Goal: Task Accomplishment & Management: Manage account settings

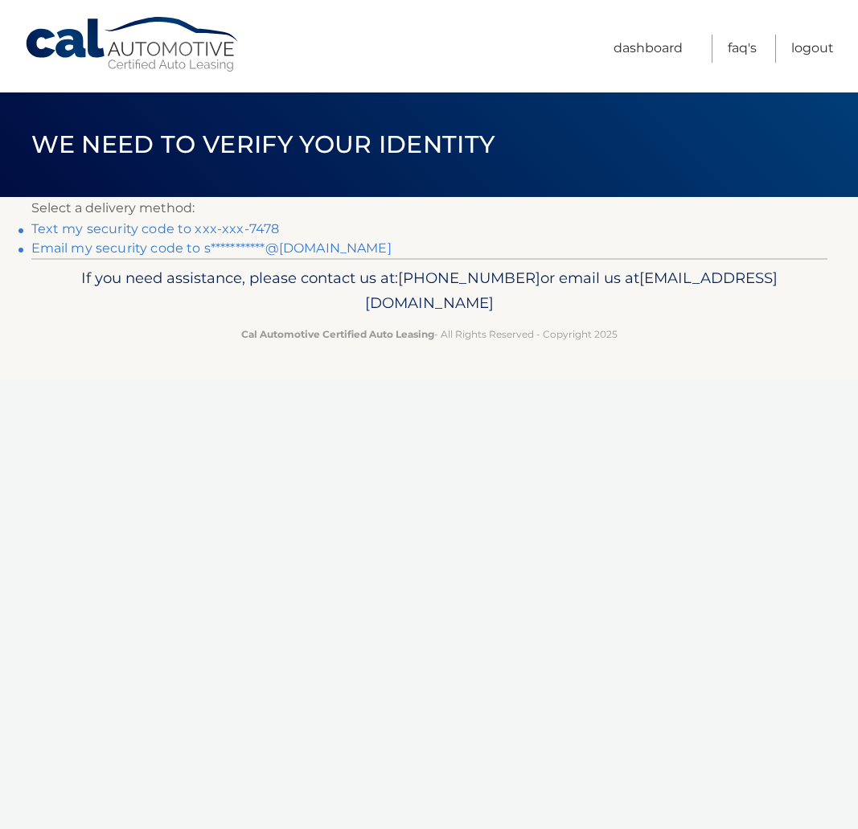
click at [248, 230] on link "Text my security code to xxx-xxx-7478" at bounding box center [155, 228] width 248 height 15
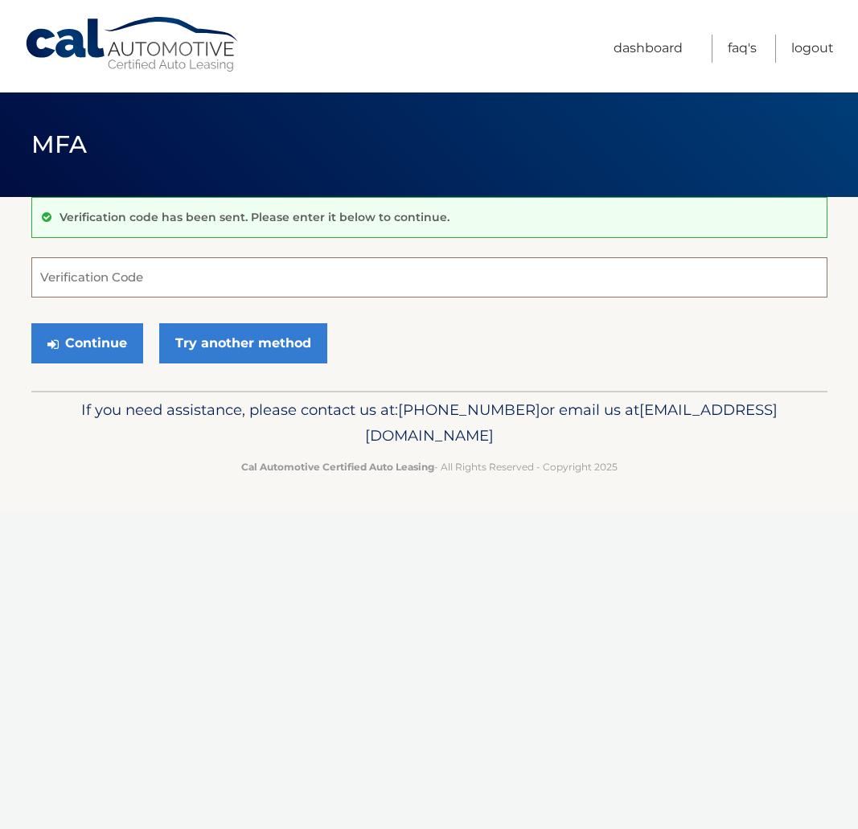
click at [178, 278] on input "Verification Code" at bounding box center [429, 277] width 796 height 40
type input "756585"
click at [31, 323] on button "Continue" at bounding box center [87, 343] width 112 height 40
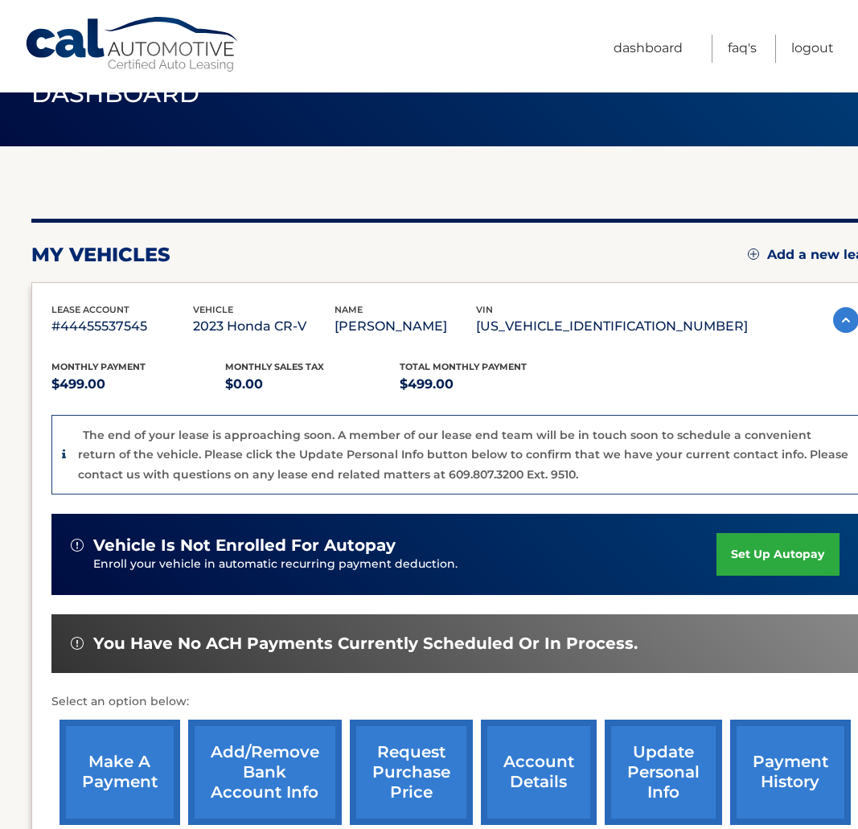
scroll to position [64, 0]
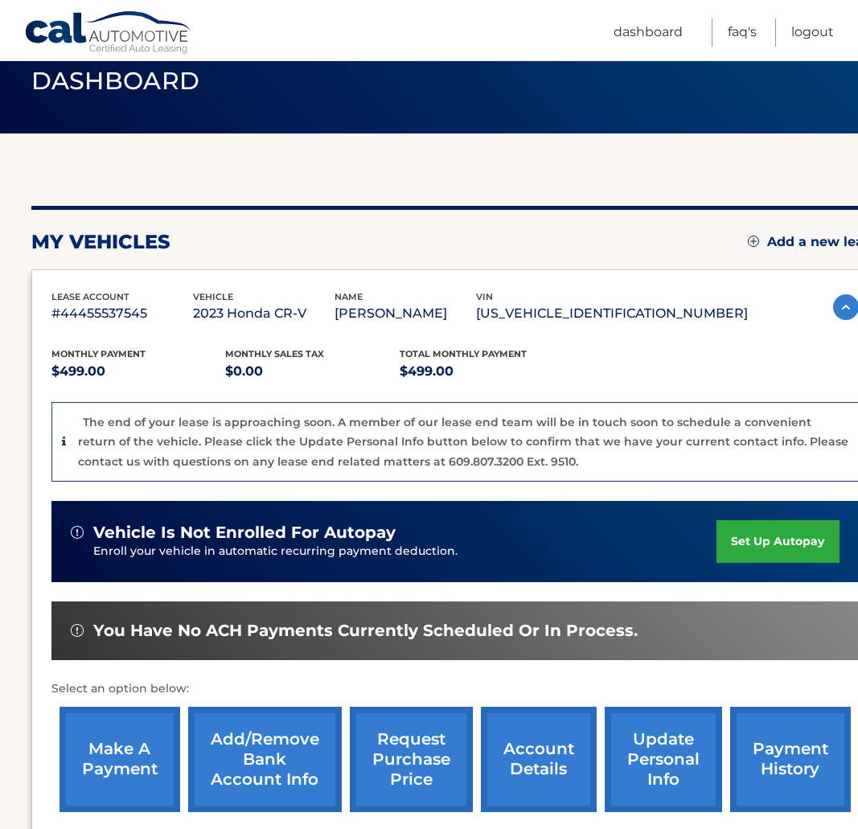
click at [137, 757] on link "make a payment" at bounding box center [120, 759] width 121 height 105
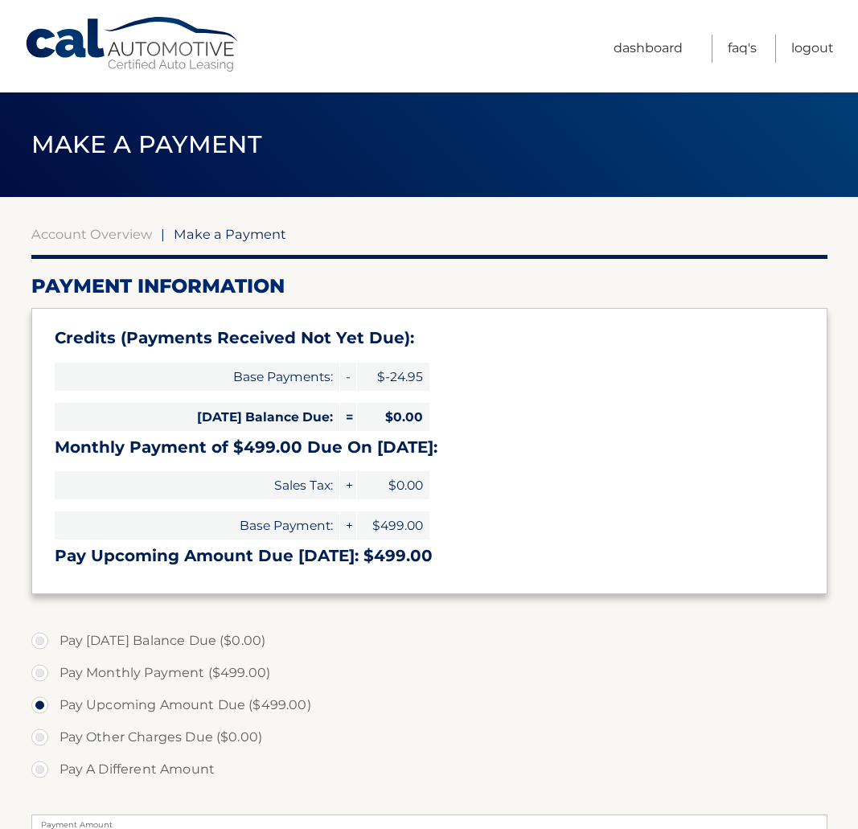
select select "OWUzYWY4ZGMtMGQ2NS00MmU5LWEzN2EtYjNhZjc4NTU3Nzdl"
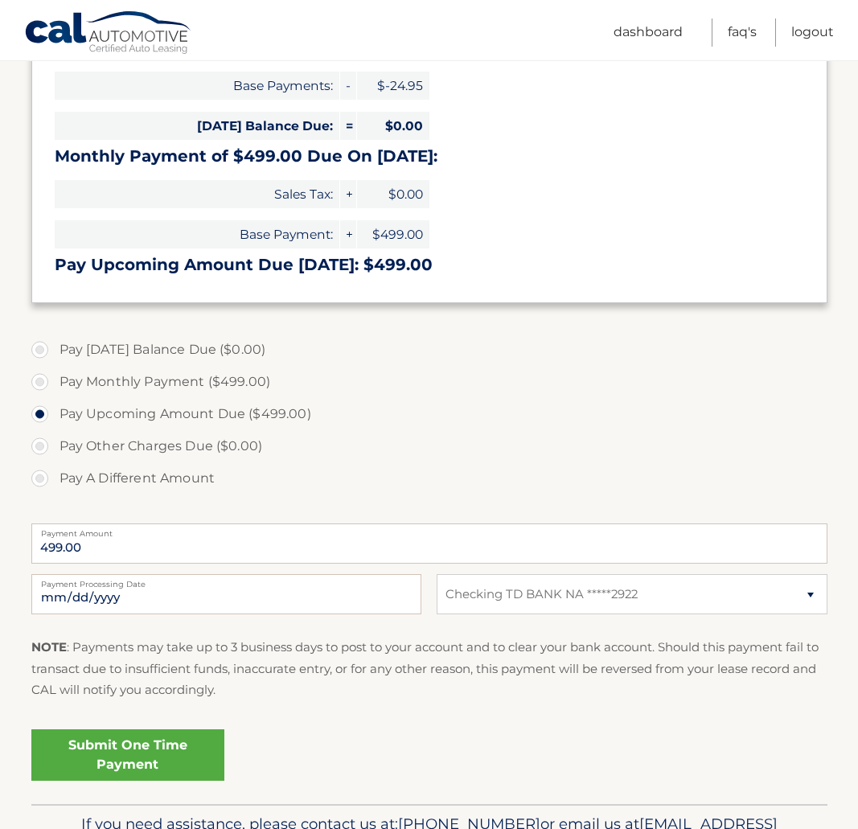
scroll to position [295, 0]
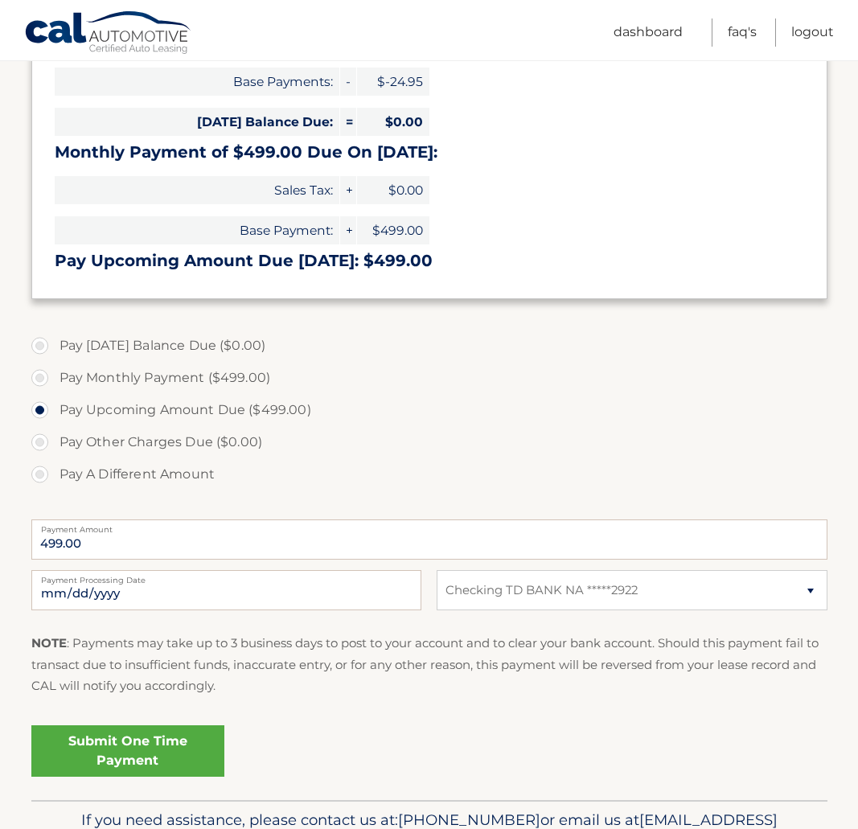
click at [191, 750] on link "Submit One Time Payment" at bounding box center [127, 750] width 193 height 51
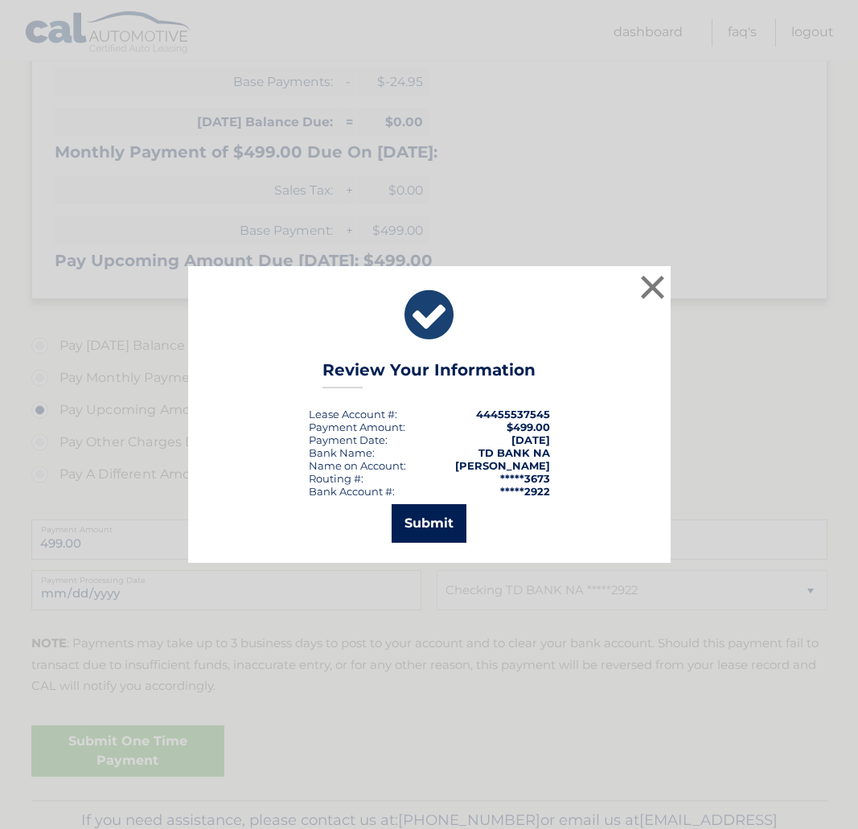
click at [434, 531] on button "Submit" at bounding box center [429, 523] width 75 height 39
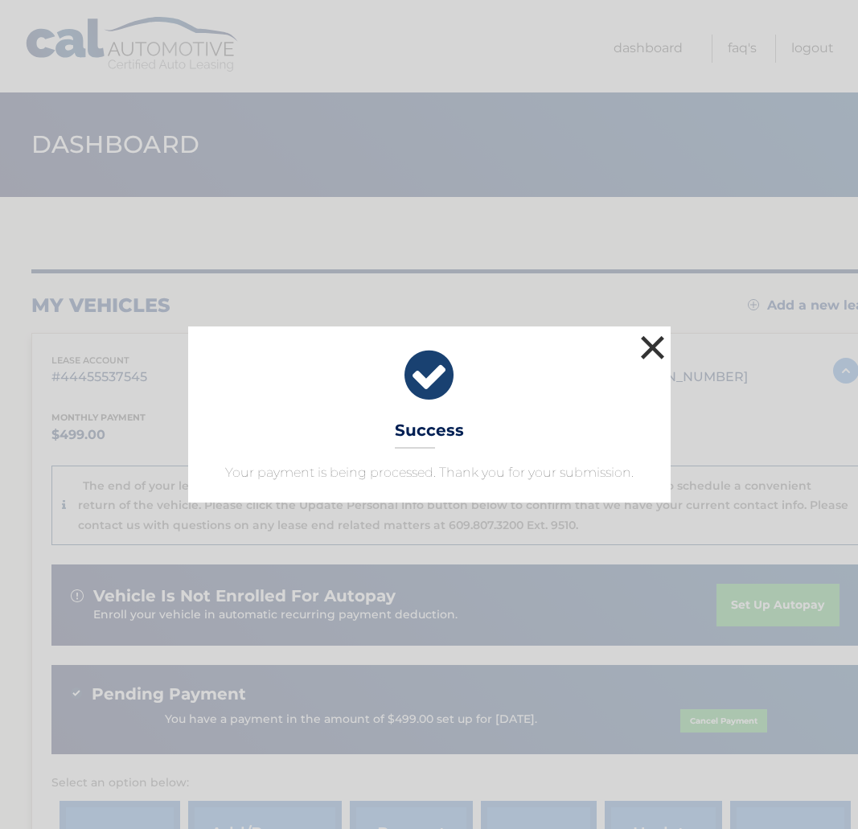
click at [647, 353] on button "×" at bounding box center [653, 347] width 32 height 32
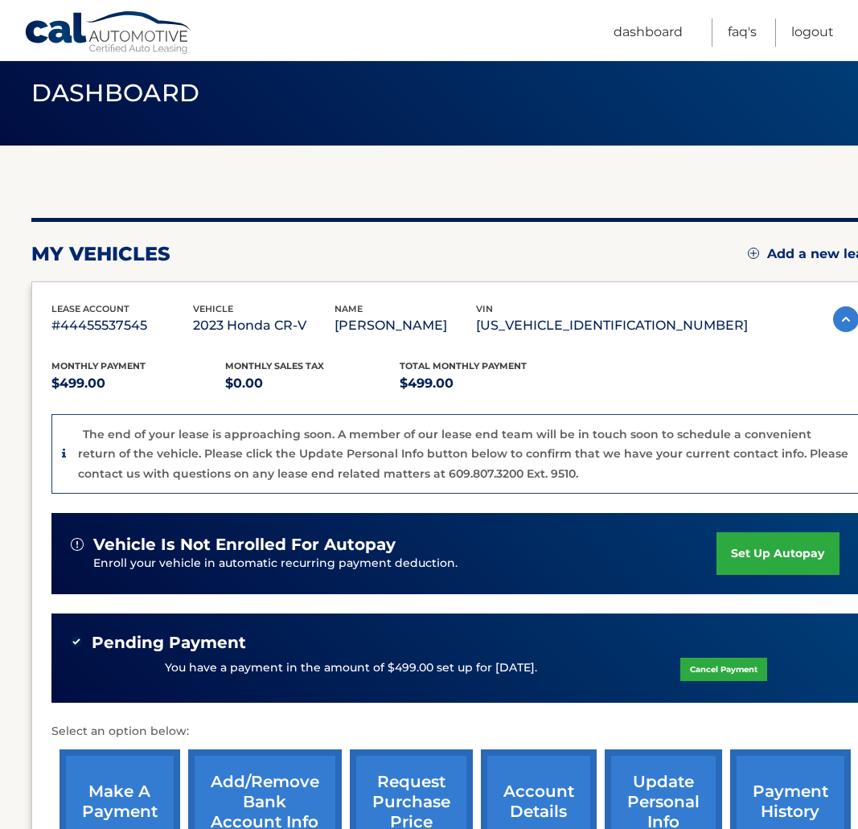
scroll to position [274, 0]
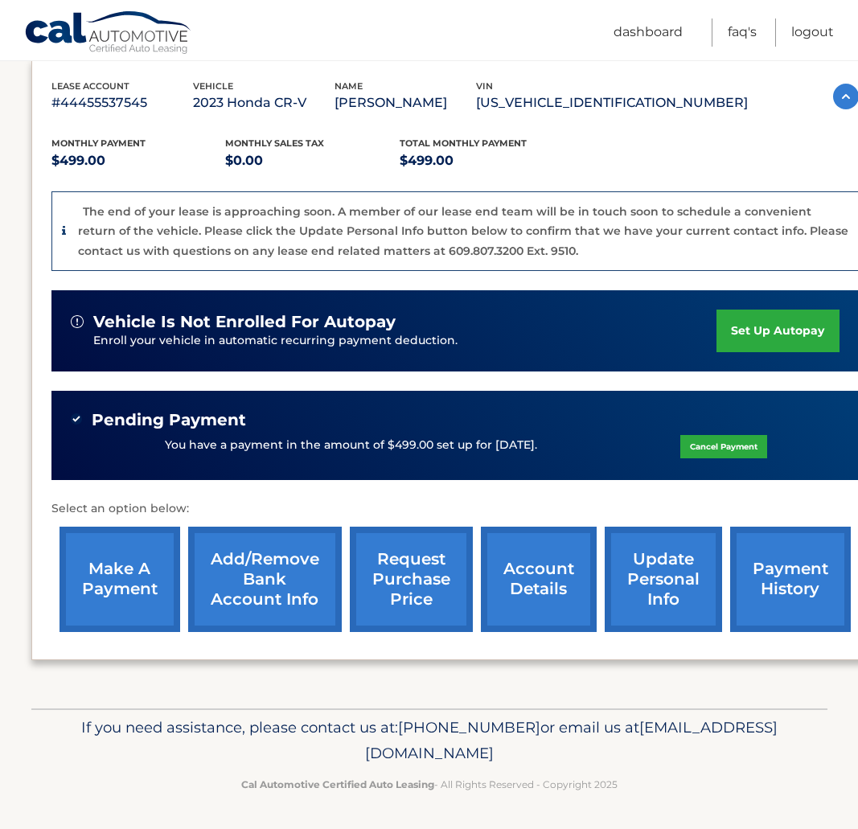
click at [542, 565] on link "account details" at bounding box center [539, 579] width 116 height 105
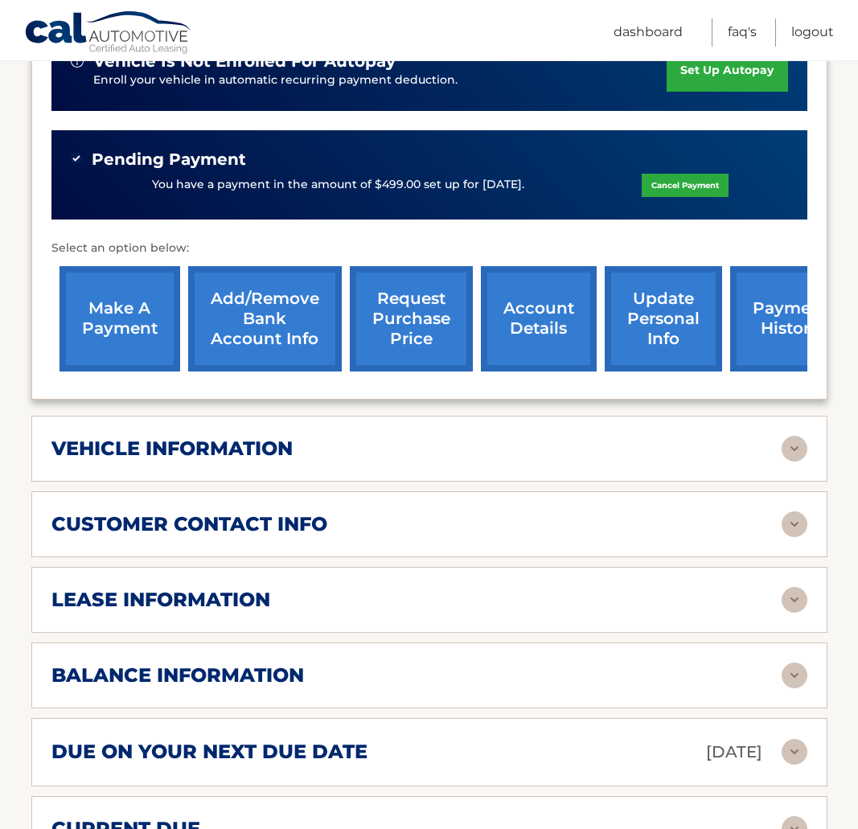
scroll to position [458, 0]
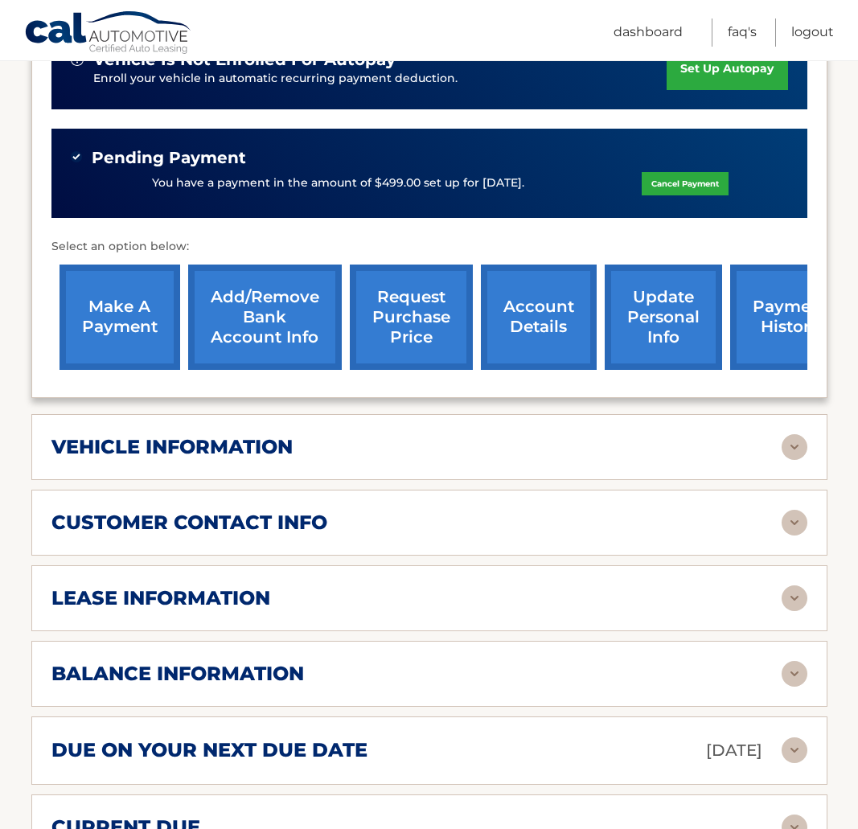
click at [792, 601] on img at bounding box center [795, 598] width 26 height 26
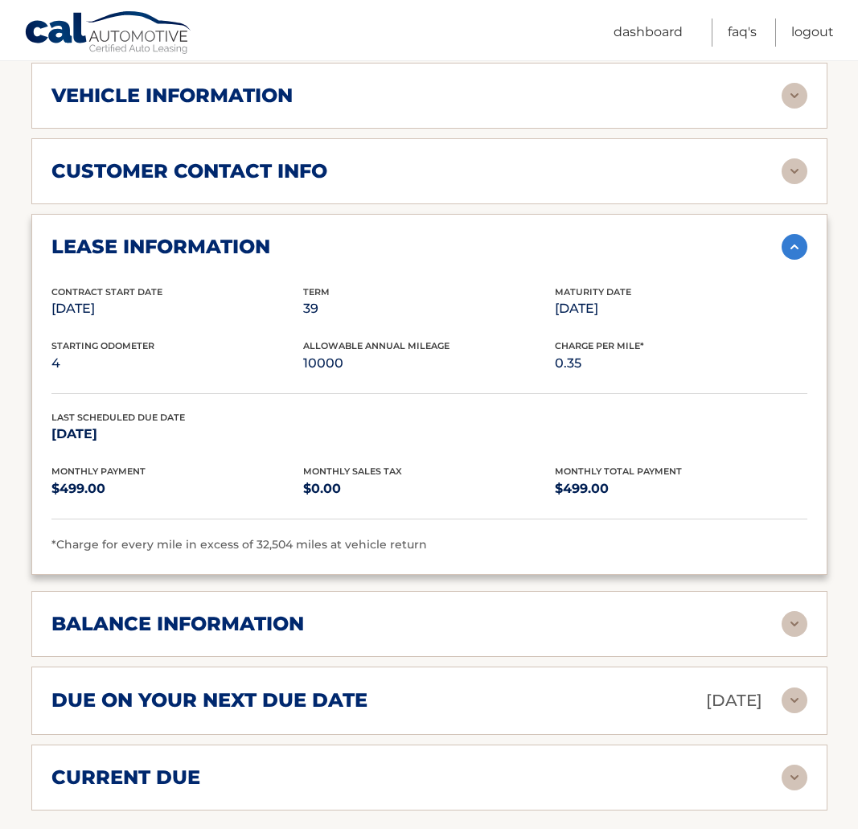
scroll to position [813, 0]
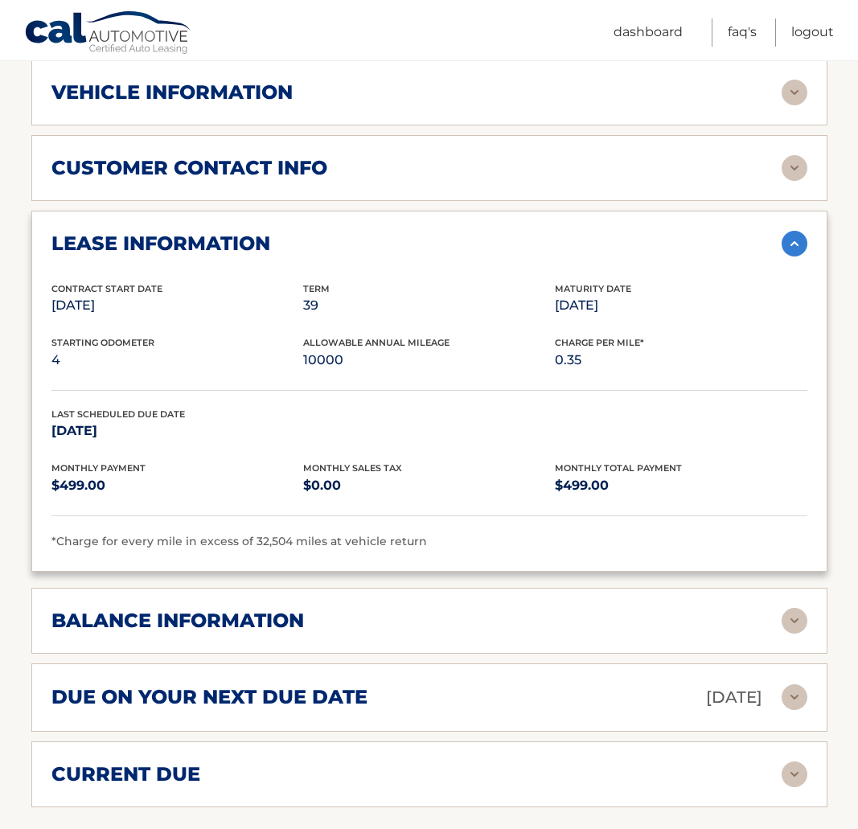
click at [794, 618] on img at bounding box center [795, 621] width 26 height 26
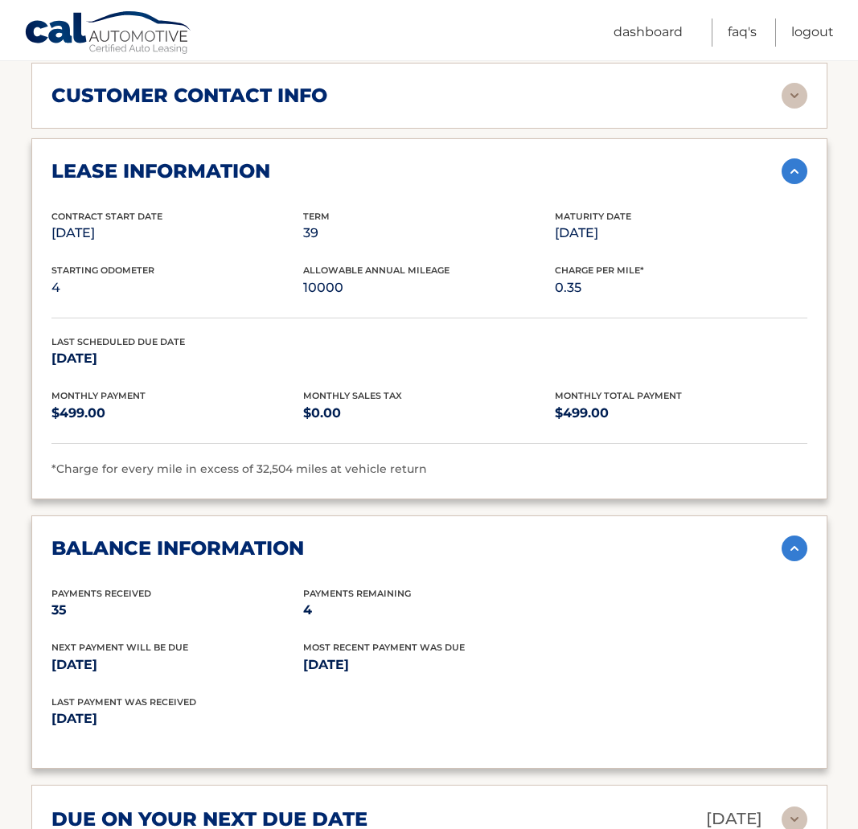
scroll to position [887, 0]
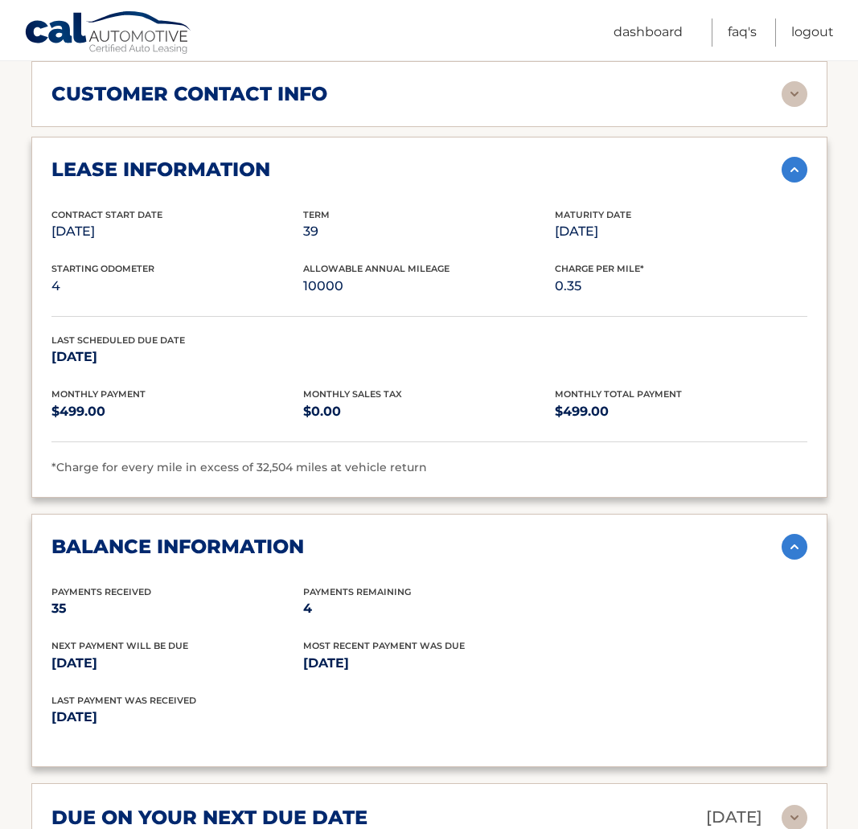
click at [651, 599] on div "Payments Received 35 Payments Remaining 4" at bounding box center [429, 612] width 756 height 55
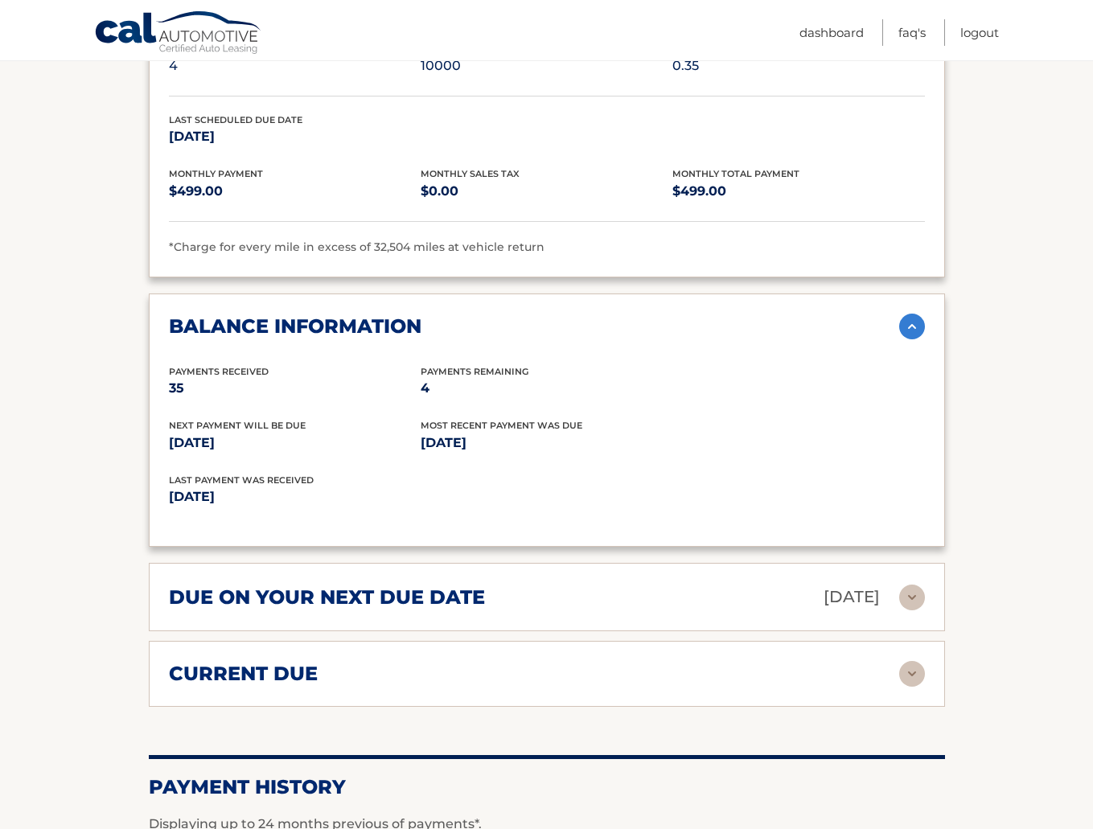
scroll to position [1108, 0]
click at [857, 676] on img at bounding box center [912, 673] width 26 height 26
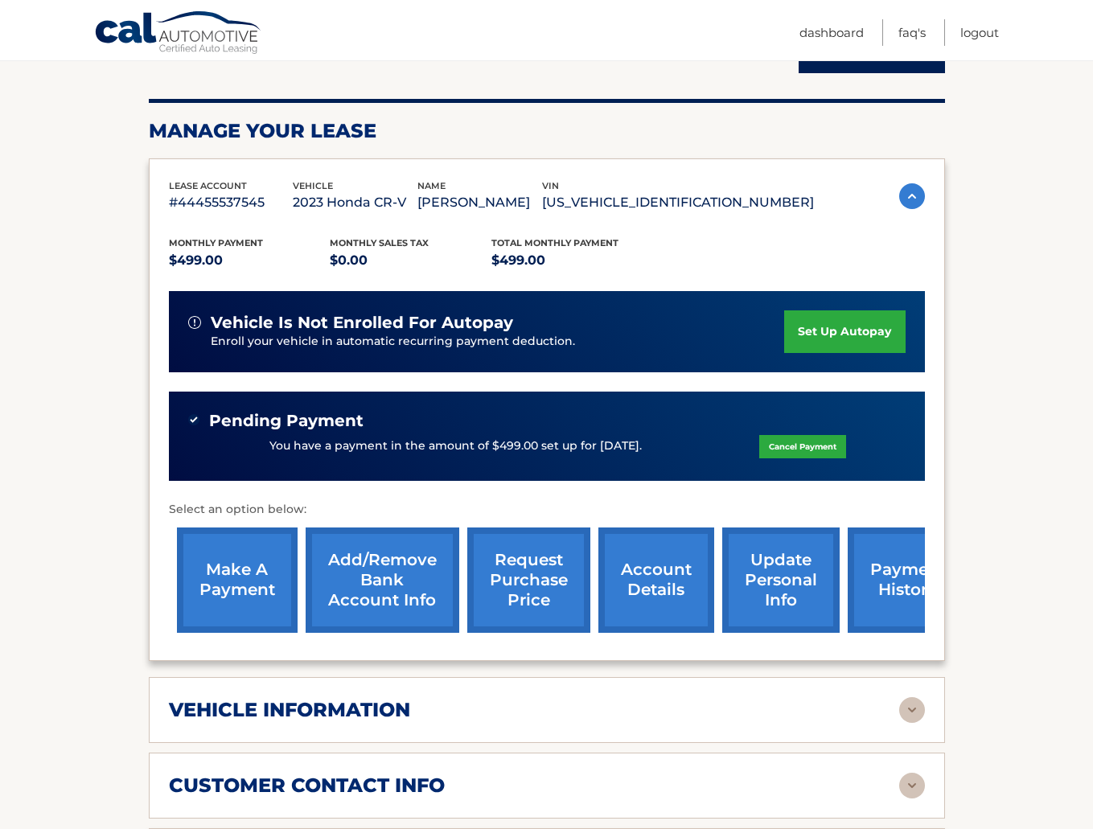
scroll to position [378, 0]
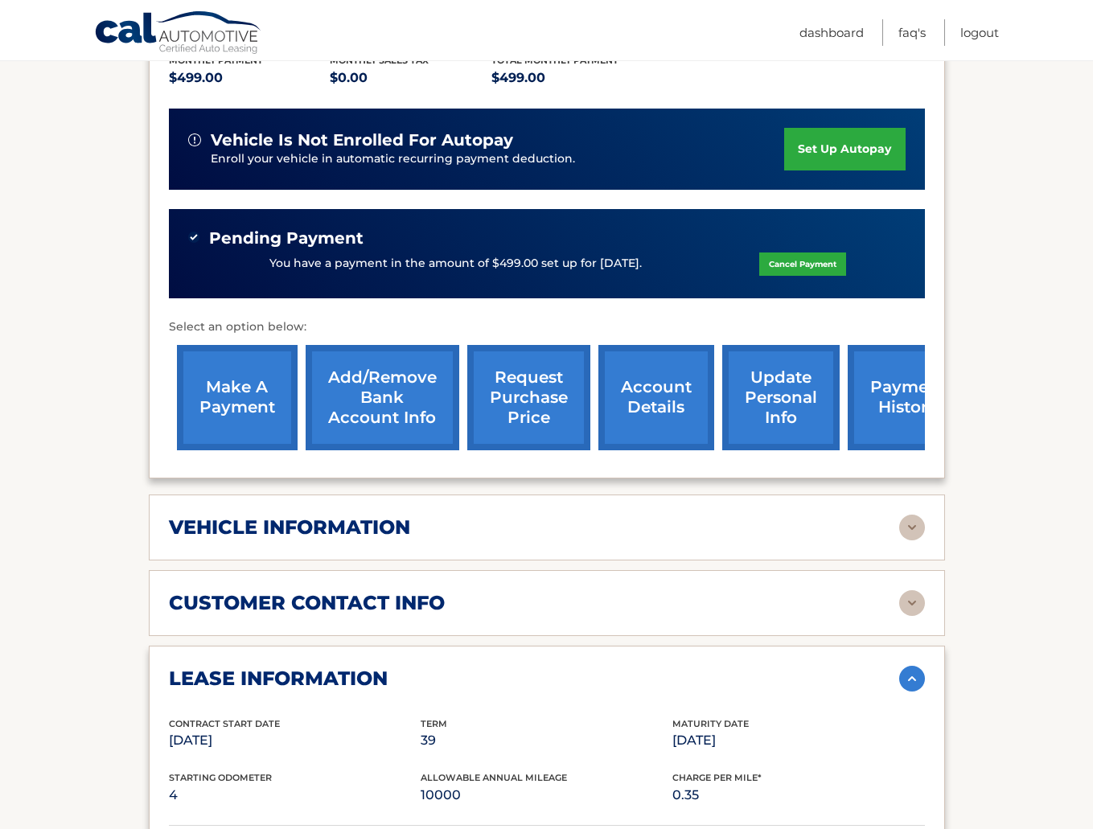
click at [528, 415] on link "request purchase price" at bounding box center [528, 397] width 123 height 105
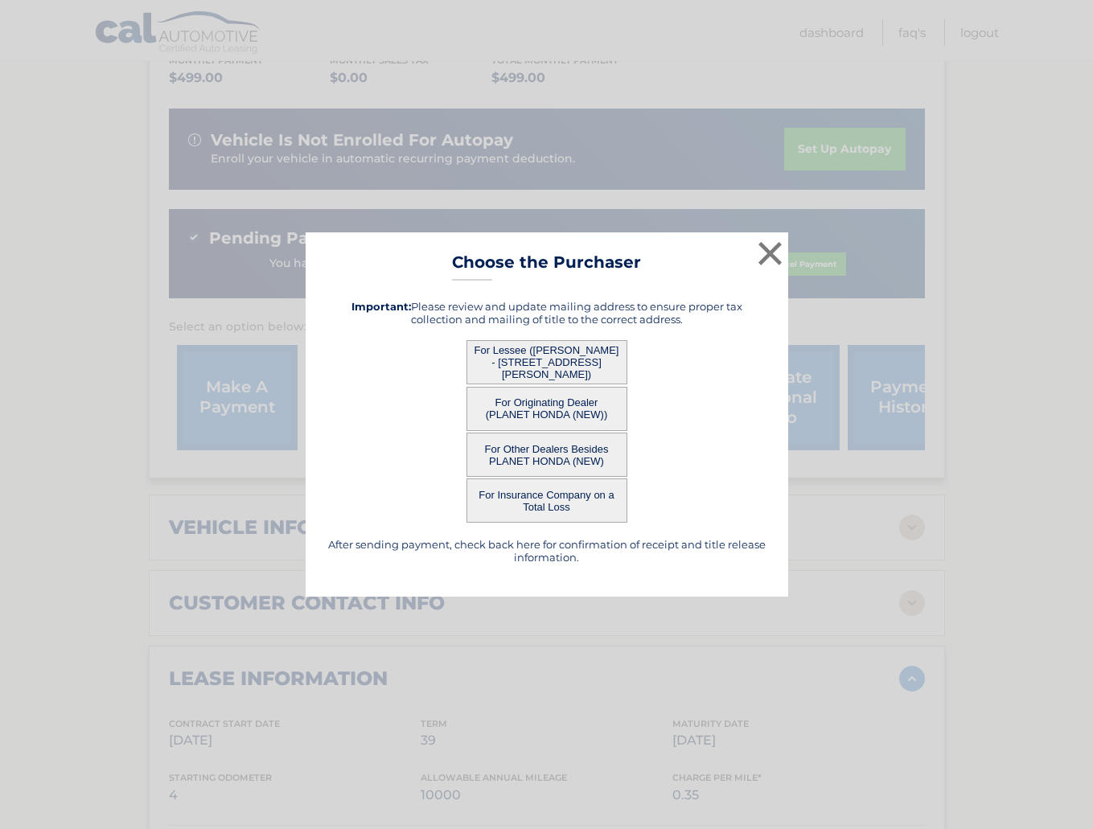
click at [540, 369] on button "For Lessee ([PERSON_NAME] - [STREET_ADDRESS][PERSON_NAME])" at bounding box center [546, 362] width 161 height 44
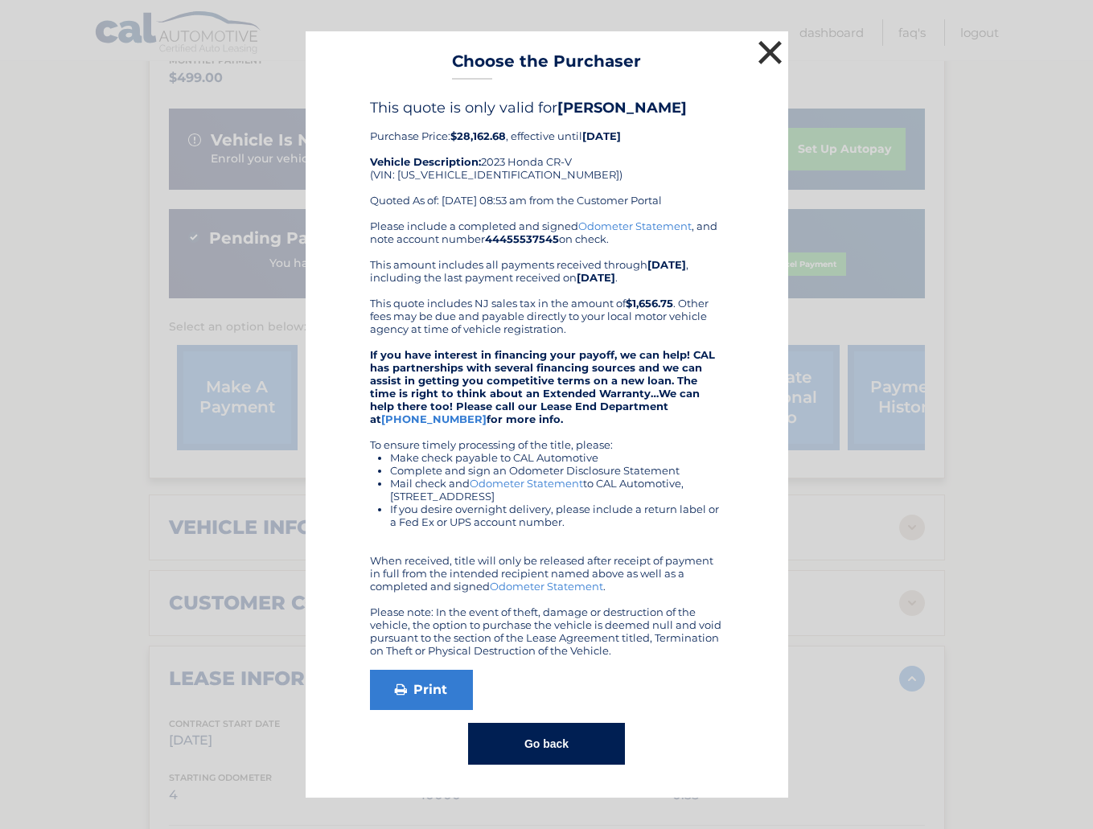
click at [770, 55] on button "×" at bounding box center [770, 52] width 32 height 32
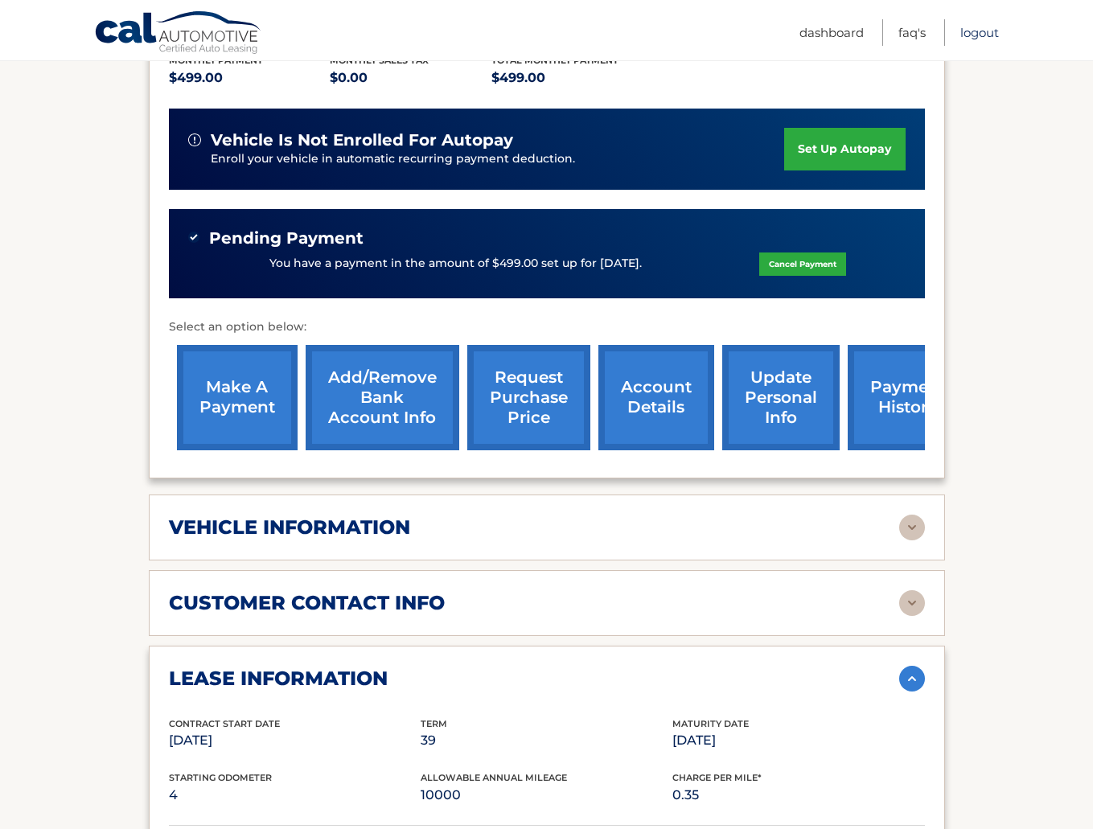
click at [857, 36] on link "Logout" at bounding box center [979, 32] width 39 height 27
